Goal: Task Accomplishment & Management: Use online tool/utility

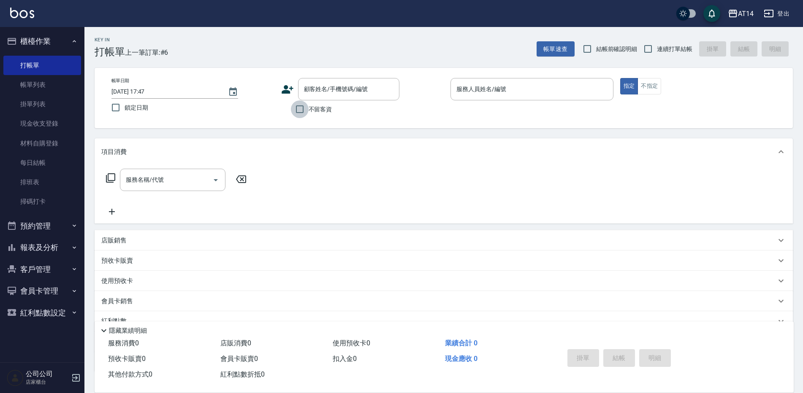
click at [304, 114] on input "不留客資" at bounding box center [300, 109] width 18 height 18
checkbox input "true"
type input "18"
type button "true"
type input "Vna-18"
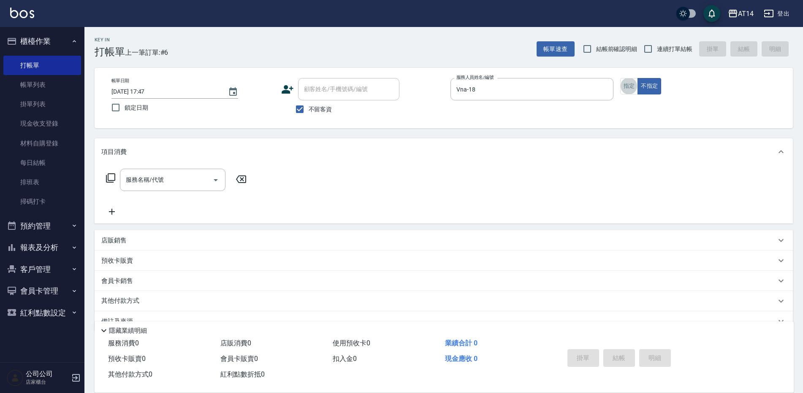
click at [149, 180] on div "服務名稱/代號 服務名稱/代號" at bounding box center [173, 180] width 106 height 22
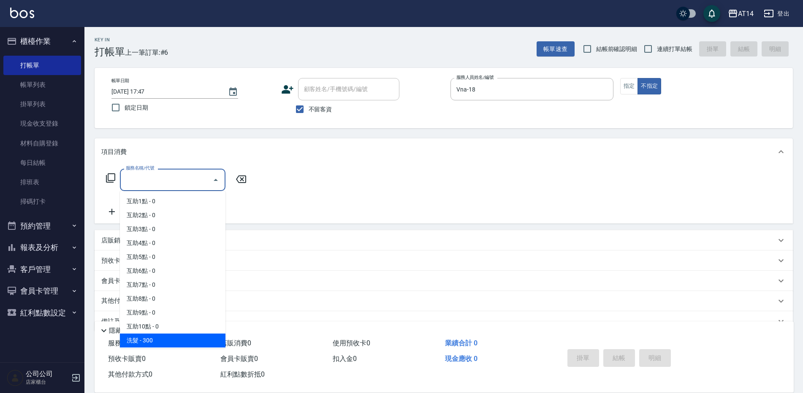
click at [161, 334] on span "洗髮 - 300" at bounding box center [173, 341] width 106 height 14
type input "洗髮(011)"
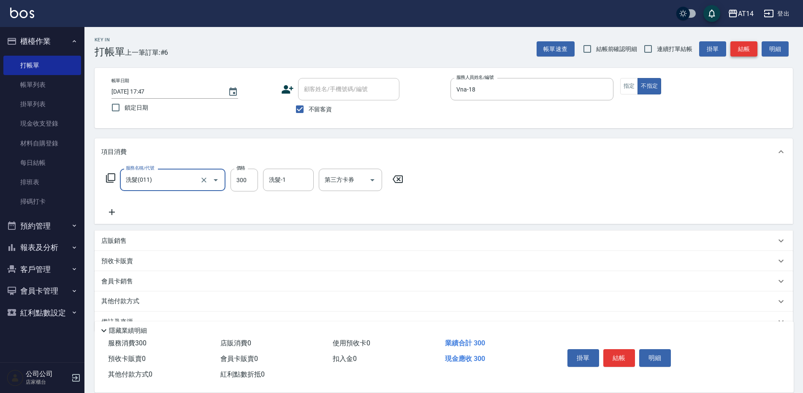
click at [748, 49] on button "結帳" at bounding box center [743, 49] width 27 height 16
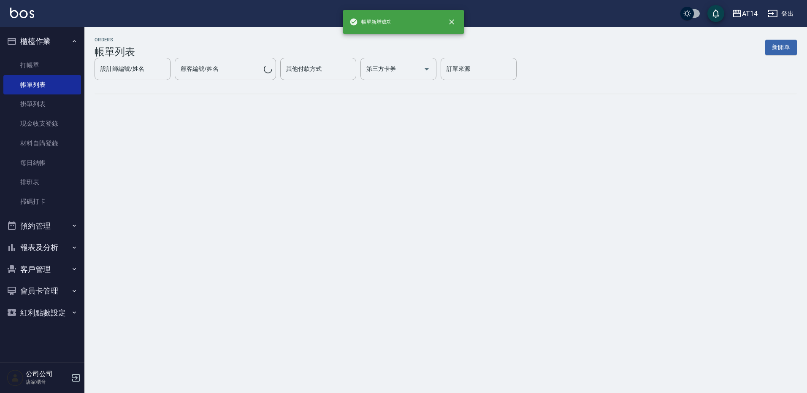
click at [61, 37] on button "櫃檯作業" at bounding box center [42, 41] width 78 height 22
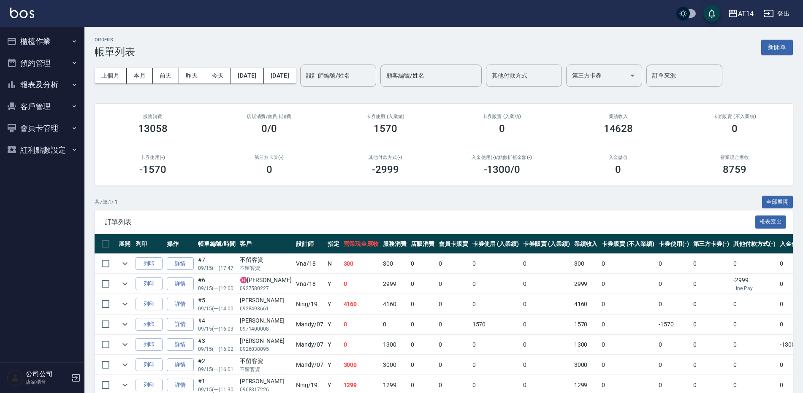
click at [61, 37] on button "櫃檯作業" at bounding box center [42, 41] width 78 height 22
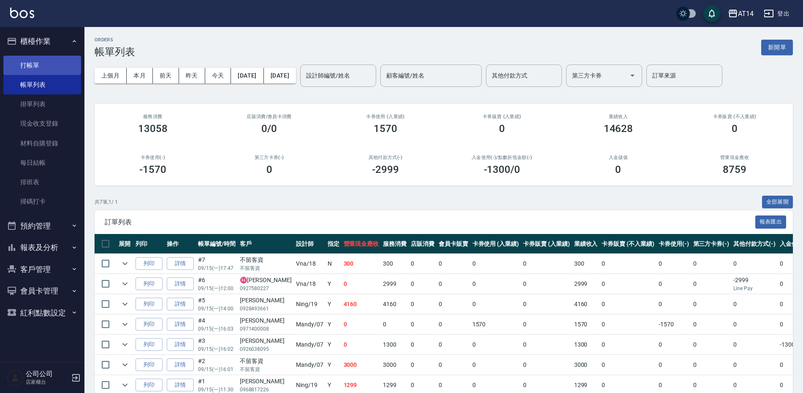
click at [55, 66] on link "打帳單" at bounding box center [42, 65] width 78 height 19
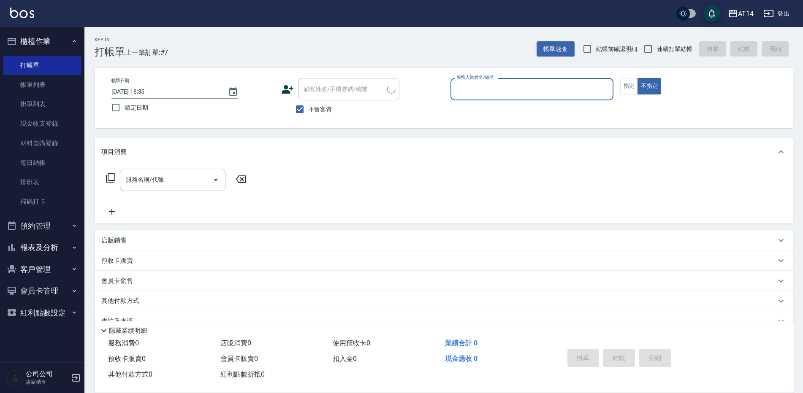
click at [63, 43] on button "櫃檯作業" at bounding box center [42, 41] width 78 height 22
